Goal: Task Accomplishment & Management: Complete application form

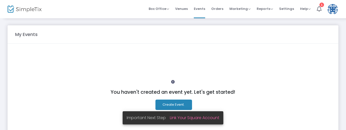
click at [180, 101] on button "Create Event." at bounding box center [174, 104] width 37 height 10
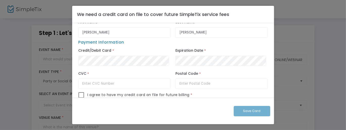
scroll to position [18, 0]
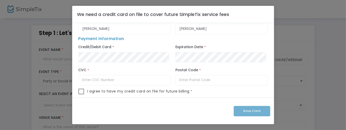
click at [83, 90] on span at bounding box center [82, 91] width 6 height 6
click at [81, 94] on input "checkbox" at bounding box center [81, 94] width 0 height 0
checkbox input "true"
drag, startPoint x: 271, startPoint y: 66, endPoint x: 273, endPoint y: 41, distance: 25.6
click at [273, 41] on div "Billing Information First Name * [PERSON_NAME] Name * [PERSON_NAME] Payment Inf…" at bounding box center [173, 60] width 202 height 74
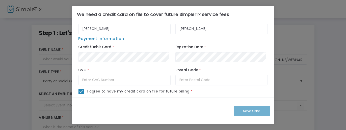
click at [294, 42] on ngb-modal-window "We need a credit card on file to cover future SimpleTix service fees Billing In…" at bounding box center [173, 65] width 346 height 130
click at [62, 61] on ngb-modal-window "We need a credit card on file to cover future SimpleTix service fees Billing In…" at bounding box center [173, 65] width 346 height 130
